Goal: Information Seeking & Learning: Learn about a topic

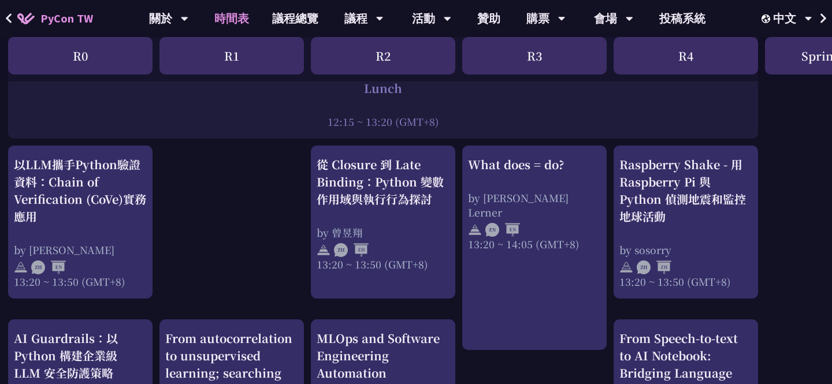
scroll to position [954, 3]
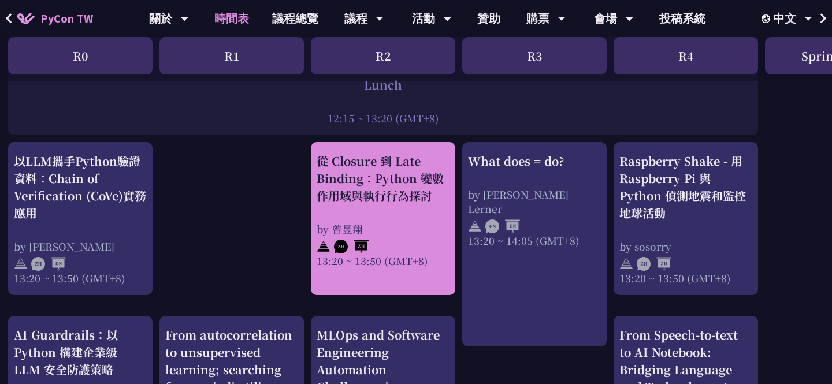
click at [363, 220] on div "從 Closure 到 Late Binding：Python 變數作用域與執行行為探討 by 曾昱翔 13:20 ~ 13:50 (GMT+8)" at bounding box center [383, 211] width 133 height 116
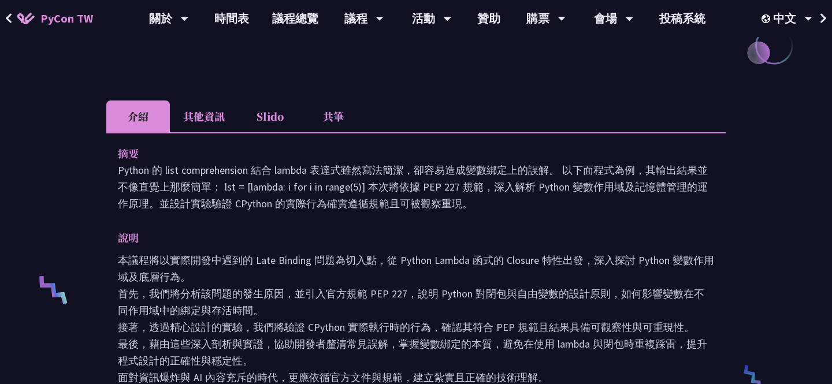
scroll to position [283, 0]
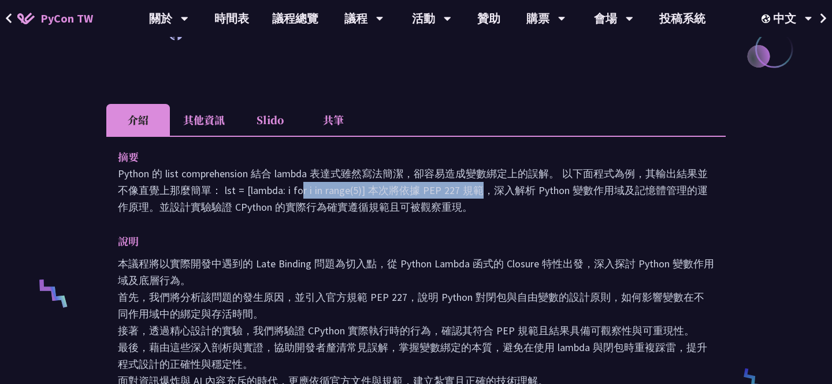
drag, startPoint x: 223, startPoint y: 191, endPoint x: 364, endPoint y: 188, distance: 141.1
click at [364, 189] on p "Python 的 list comprehension 結合 lambda 表達式雖然寫法簡潔，卻容易造成變數綁定上的誤解。 以下面程式為例，其輸出結果並不像…" at bounding box center [416, 190] width 597 height 50
copy p "lst = [lambda: i for i in range(5)]"
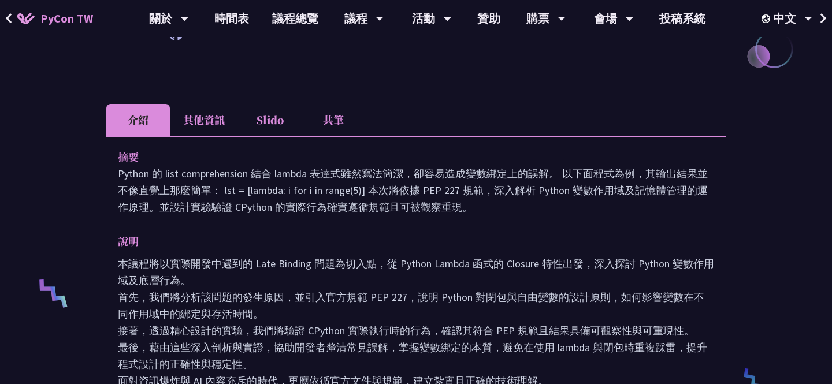
click at [472, 154] on p "摘要" at bounding box center [404, 157] width 573 height 17
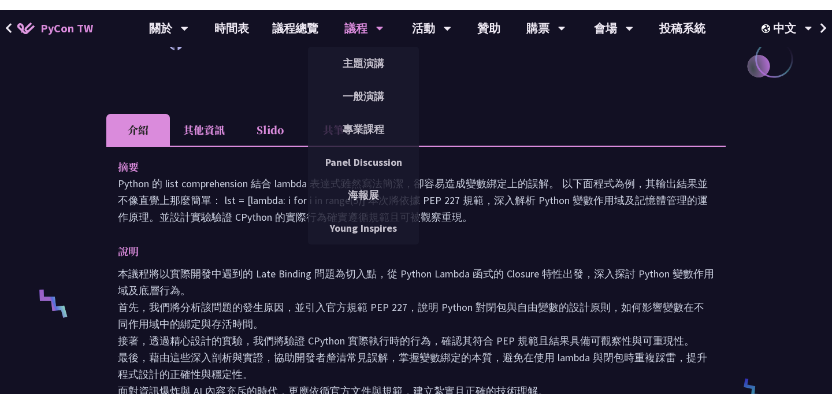
scroll to position [346, 0]
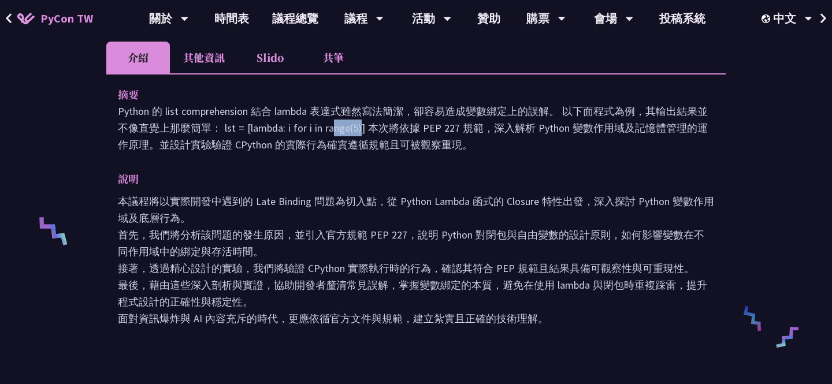
drag, startPoint x: 249, startPoint y: 127, endPoint x: 282, endPoint y: 127, distance: 33.0
click at [282, 127] on p "Python 的 list comprehension 結合 lambda 表達式雖然寫法簡潔，卻容易造成變數綁定上的誤解。 以下面程式為例，其輸出結果並不像…" at bounding box center [416, 128] width 597 height 50
copy p "lambda"
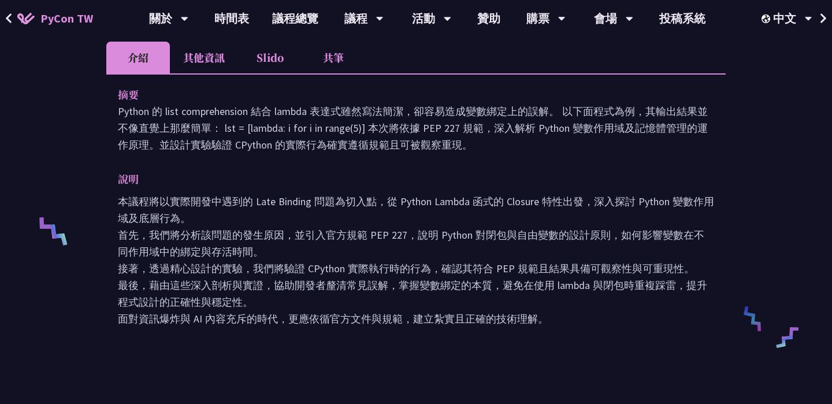
click at [391, 132] on p "Python 的 list comprehension 結合 lambda 表達式雖然寫法簡潔，卻容易造成變數綁定上的誤解。 以下面程式為例，其輸出結果並不像…" at bounding box center [416, 128] width 597 height 50
click at [207, 55] on li "其他資訊" at bounding box center [204, 58] width 68 height 32
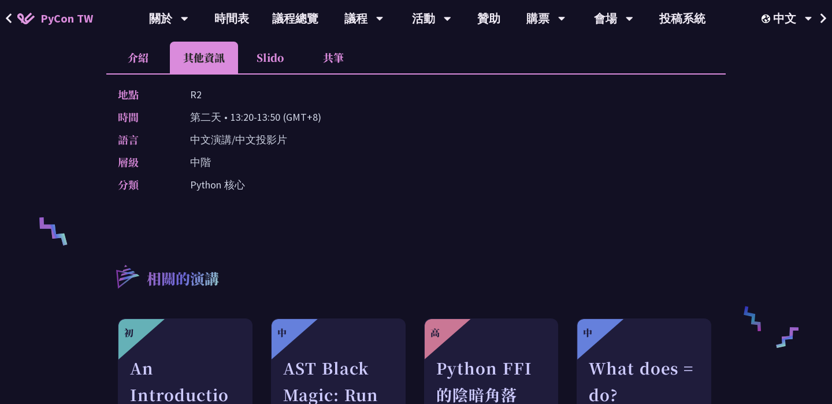
click at [267, 64] on li "Slido" at bounding box center [270, 58] width 64 height 32
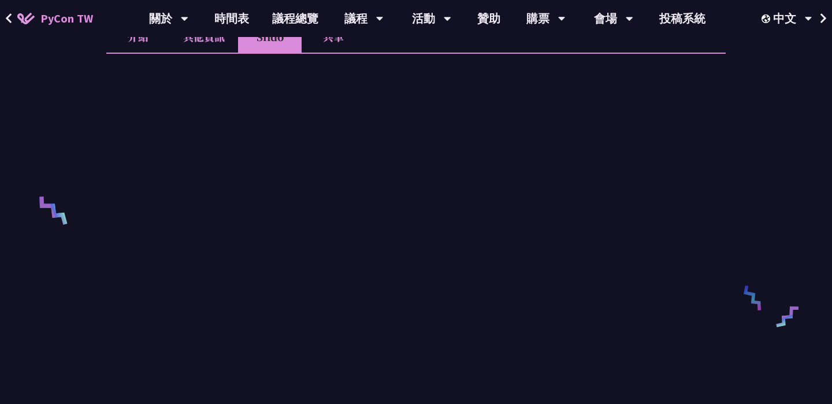
scroll to position [365, 0]
